Goal: Navigation & Orientation: Find specific page/section

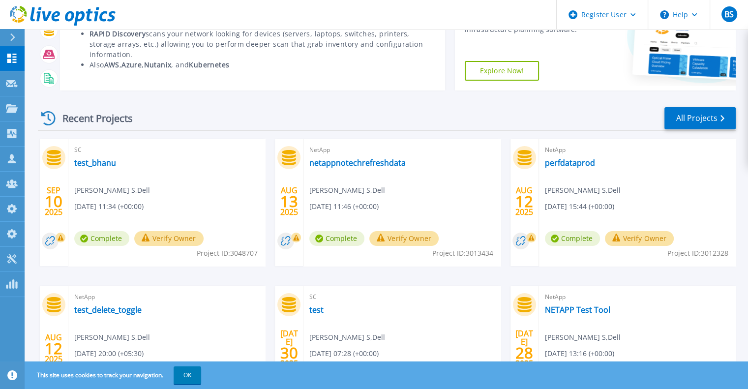
scroll to position [117, 0]
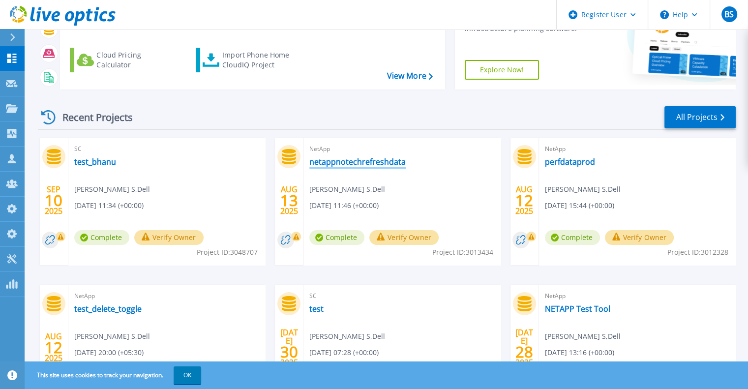
click at [333, 158] on link "netappnotechrefreshdata" at bounding box center [357, 162] width 96 height 10
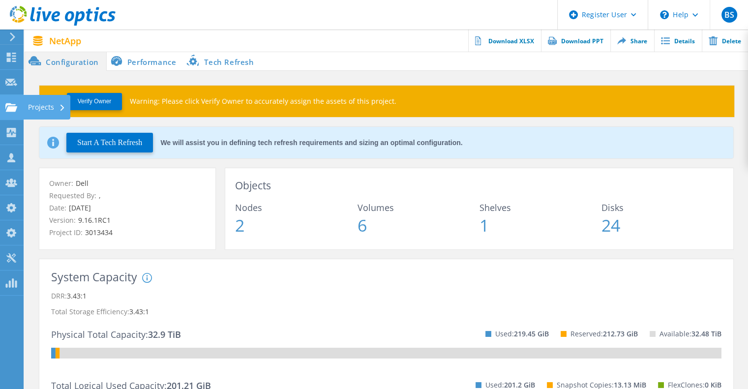
click at [8, 104] on use at bounding box center [11, 107] width 12 height 8
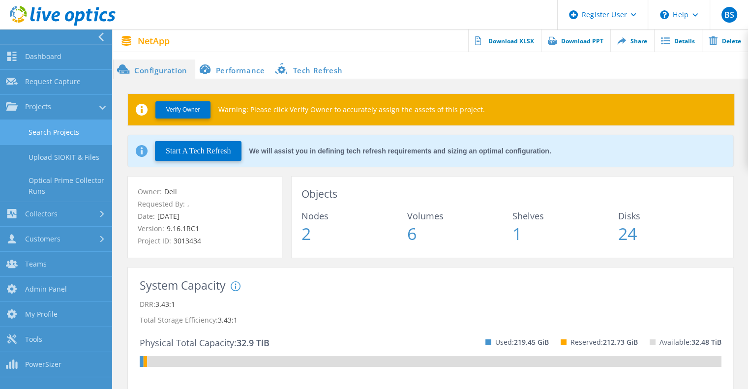
click at [46, 142] on link "Search Projects" at bounding box center [56, 132] width 112 height 25
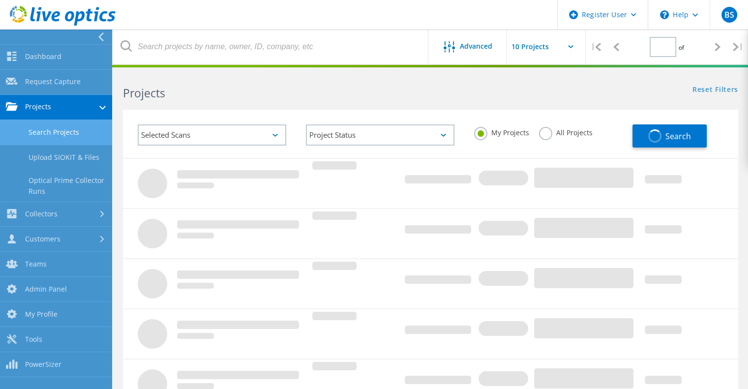
type input "1"
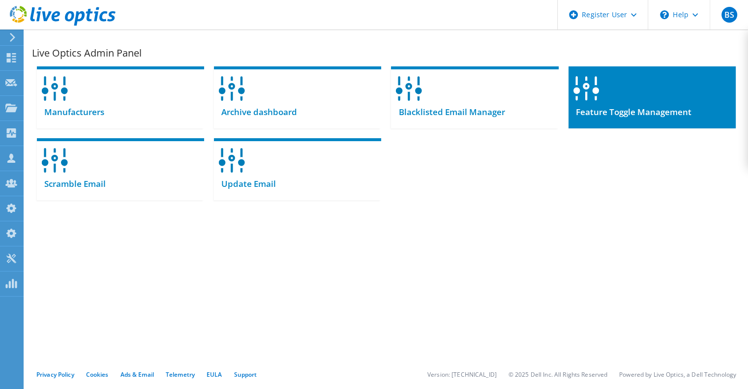
click at [625, 98] on div at bounding box center [651, 85] width 167 height 38
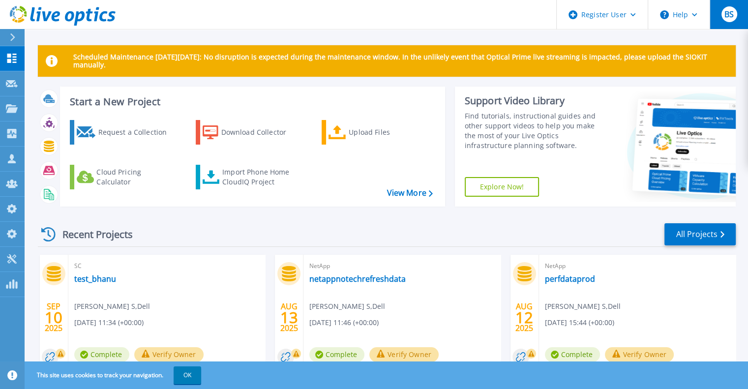
click at [724, 10] on span "BS" at bounding box center [728, 14] width 9 height 8
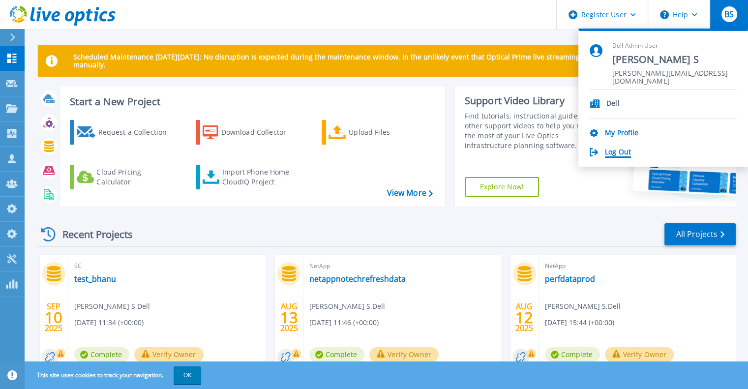
click at [624, 151] on link "Log Out" at bounding box center [618, 152] width 26 height 9
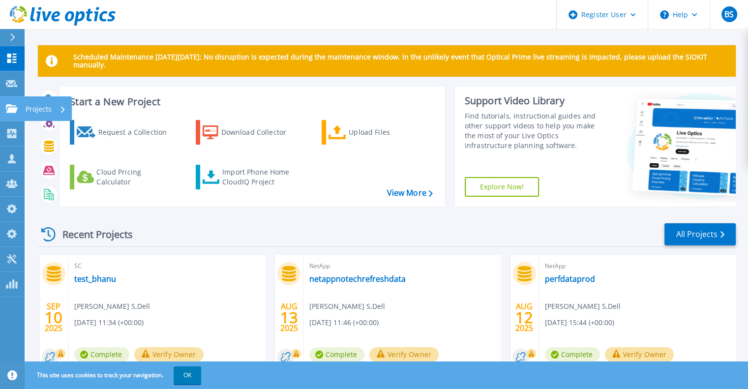
click at [21, 107] on link "Projects Projects" at bounding box center [12, 108] width 25 height 25
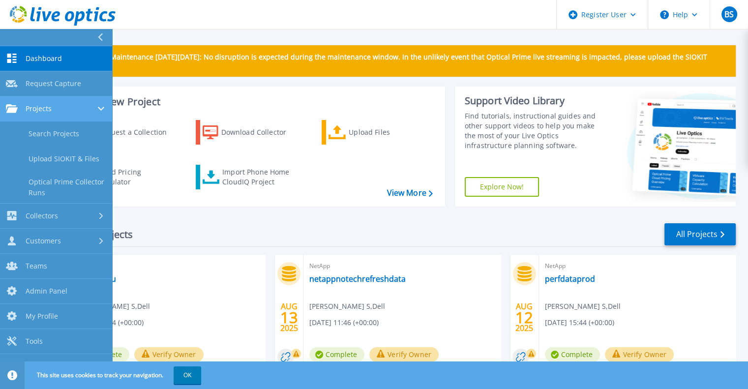
click at [21, 107] on link "Projects Projects" at bounding box center [56, 108] width 112 height 25
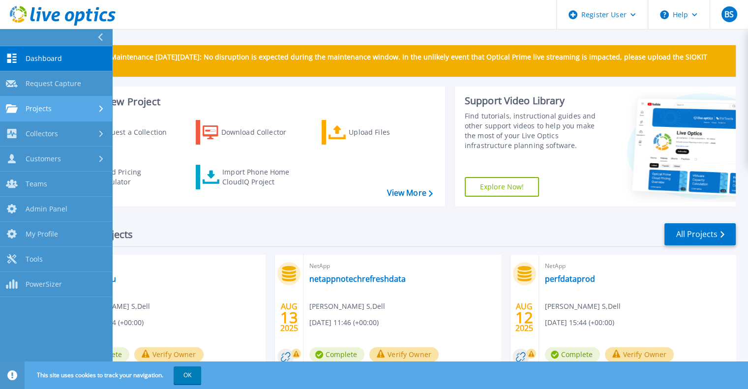
click at [37, 119] on link "Projects Projects" at bounding box center [56, 108] width 112 height 25
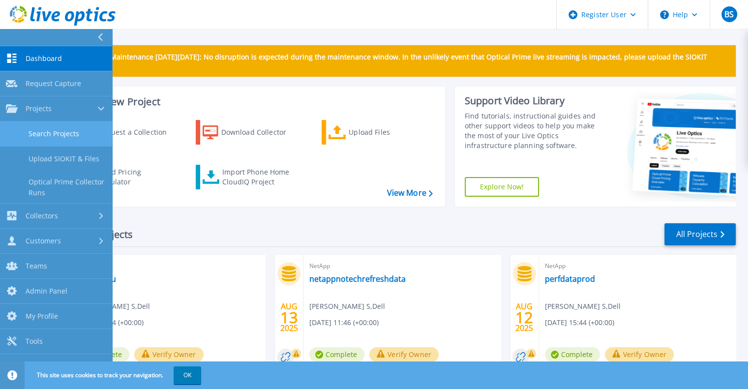
click at [45, 131] on link "Search Projects" at bounding box center [56, 133] width 112 height 25
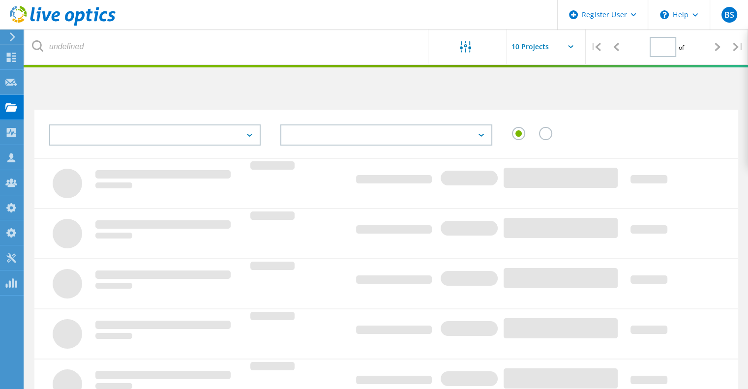
type input "1"
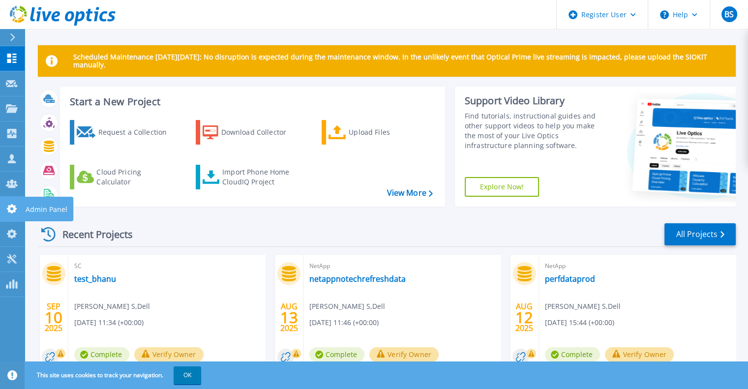
click at [11, 214] on link "Admin Panel Admin Panel" at bounding box center [12, 209] width 25 height 25
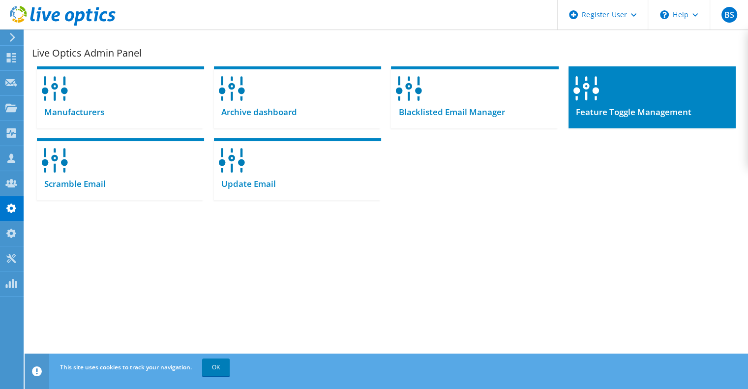
click at [605, 96] on div at bounding box center [651, 85] width 167 height 38
